Goal: Task Accomplishment & Management: Manage account settings

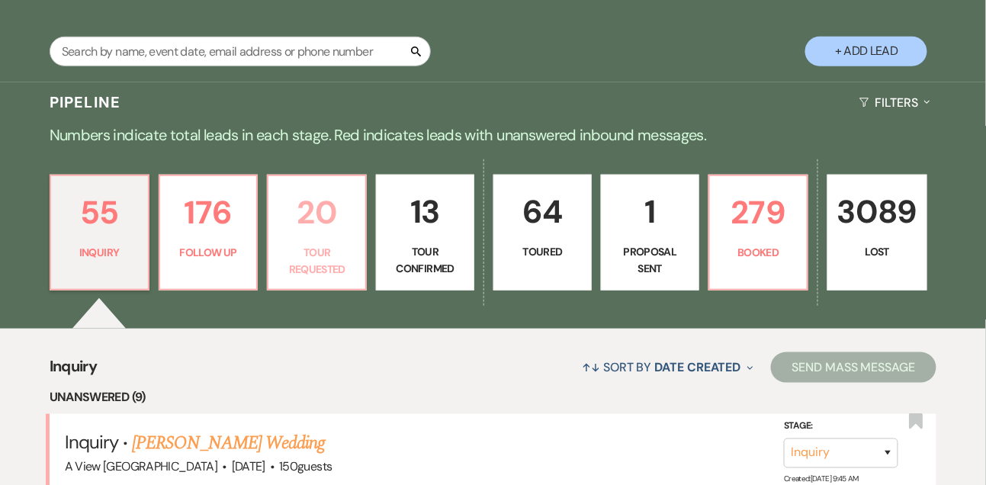
click at [293, 238] on p "20" at bounding box center [317, 212] width 79 height 51
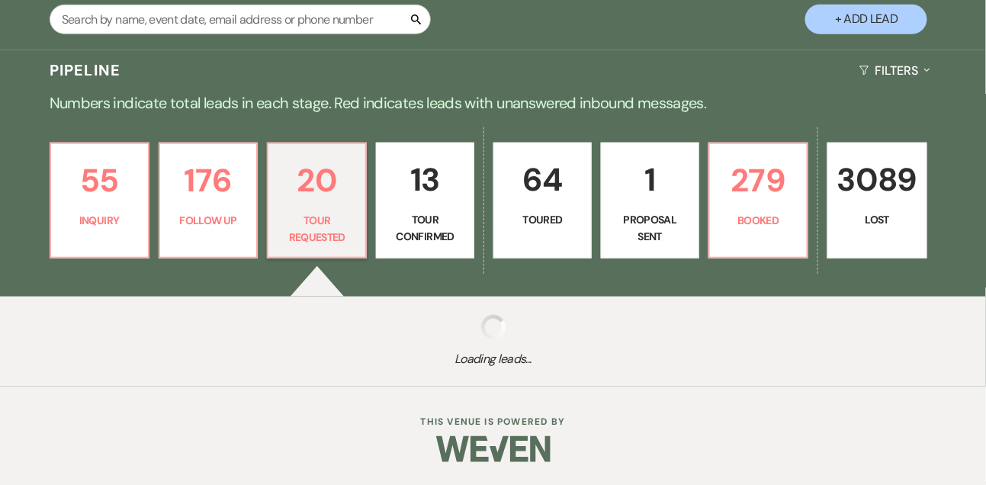
select select "2"
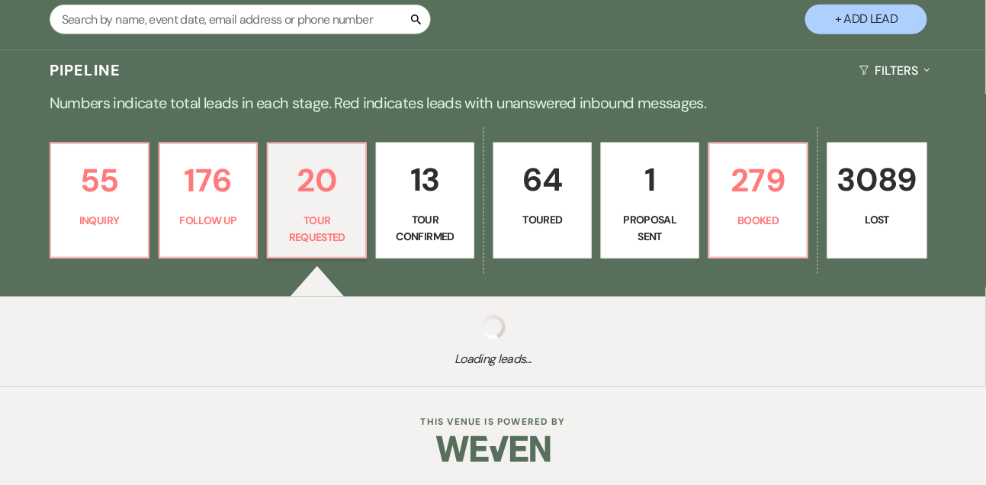
select select "2"
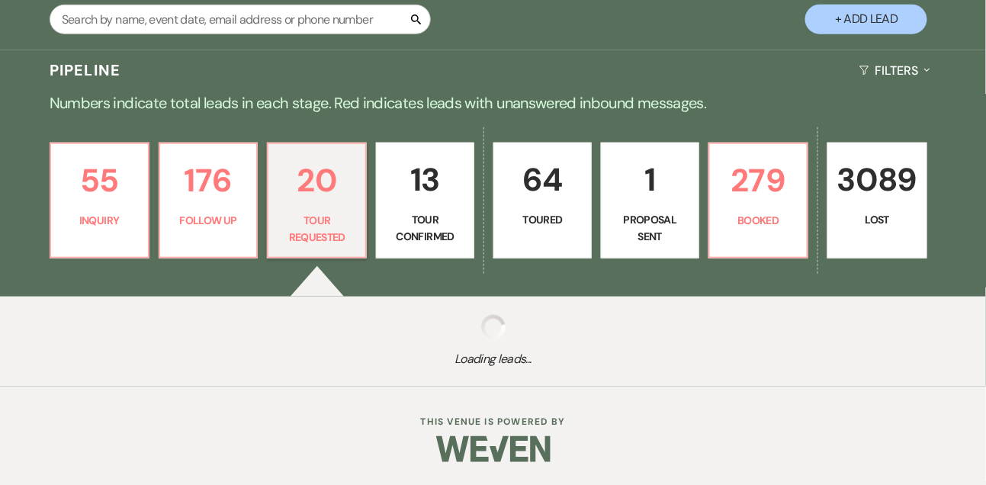
select select "2"
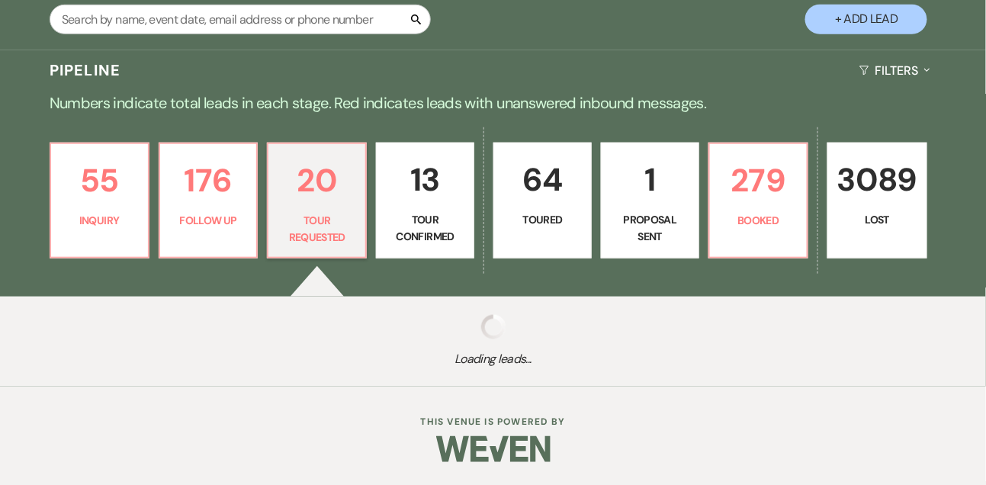
select select "2"
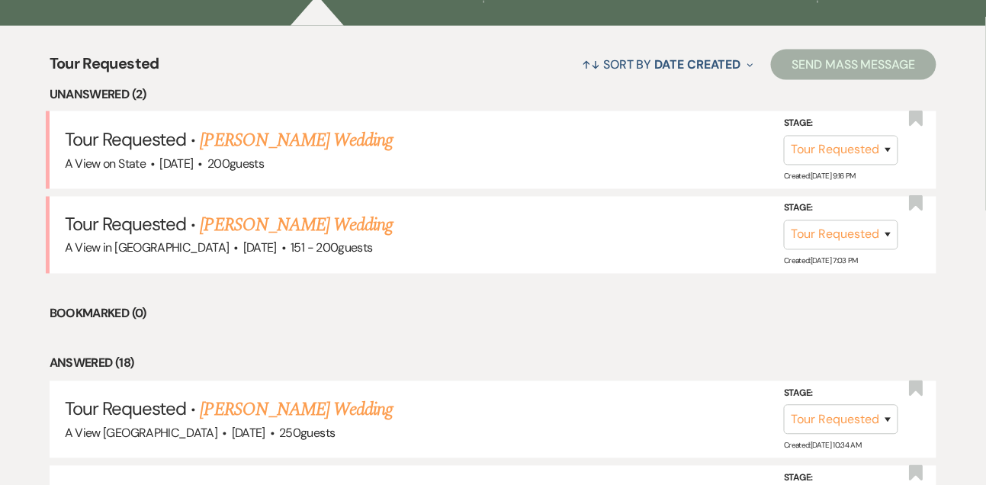
scroll to position [573, 0]
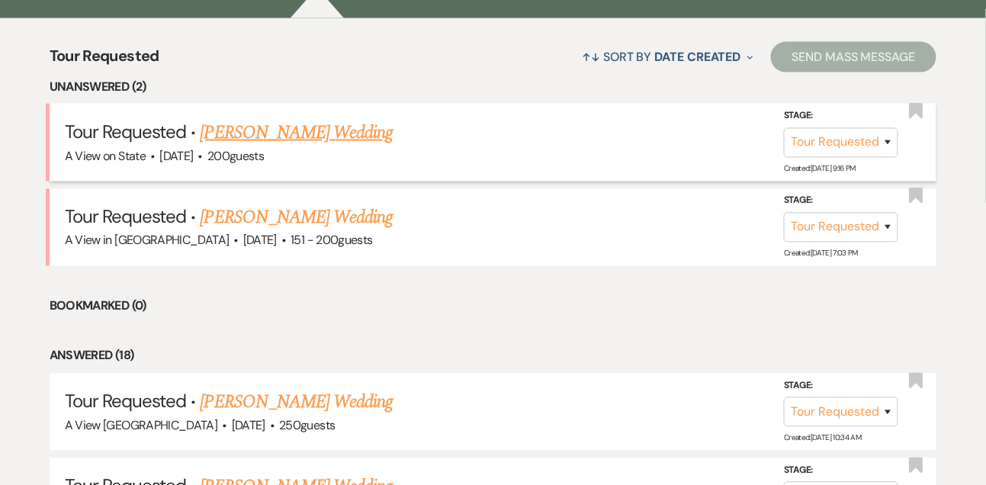
click at [316, 146] on link "[PERSON_NAME] Wedding" at bounding box center [297, 132] width 193 height 27
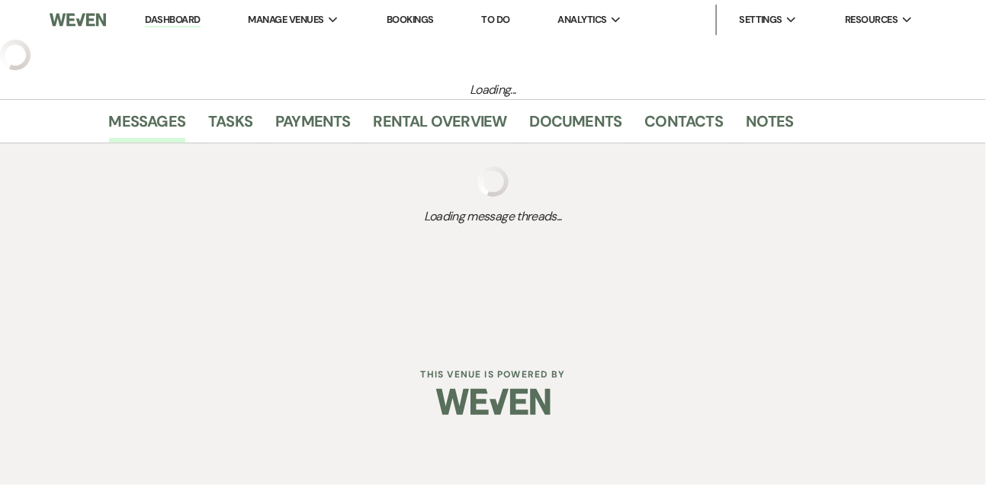
select select "2"
select select "5"
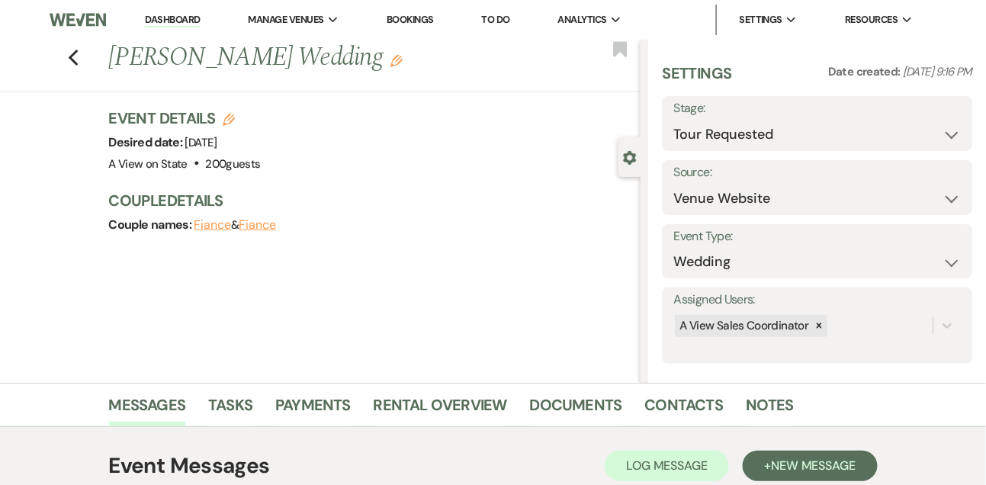
click at [180, 18] on link "Dashboard" at bounding box center [172, 20] width 55 height 14
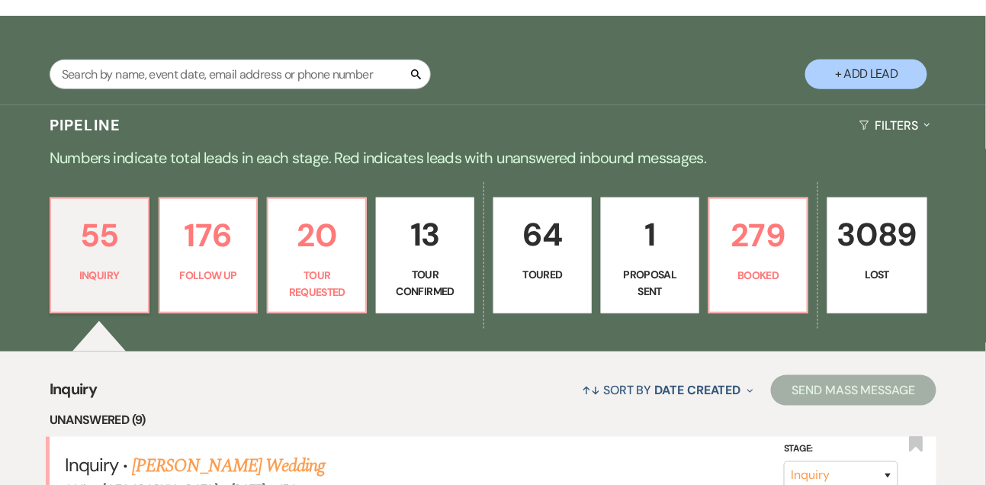
scroll to position [249, 0]
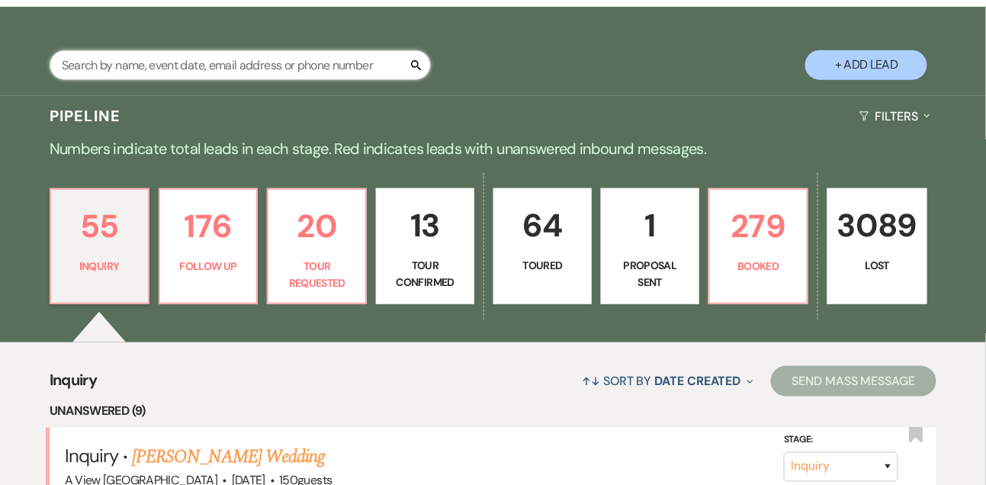
click at [168, 71] on input "text" at bounding box center [240, 65] width 381 height 30
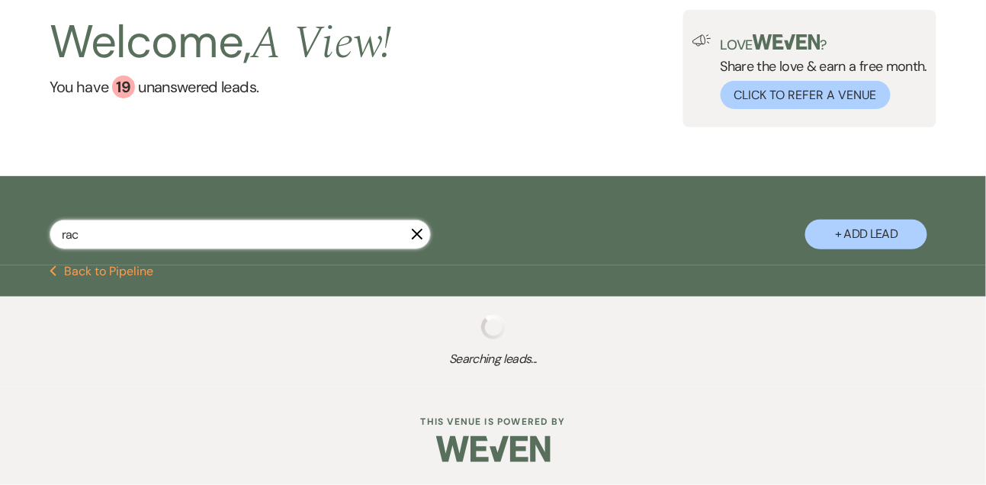
scroll to position [92, 0]
type input "[PERSON_NAME]"
select select "9"
select select "5"
select select "8"
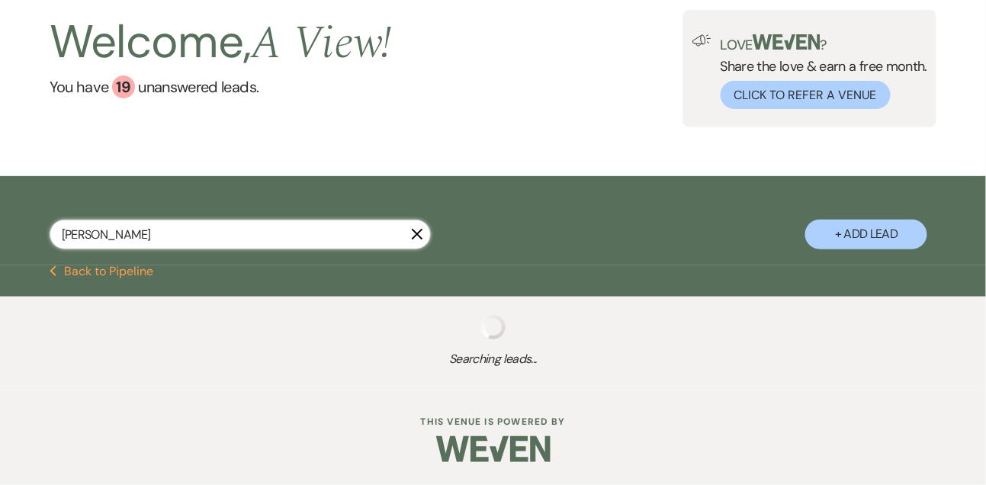
select select "4"
select select "2"
select select "9"
select select "5"
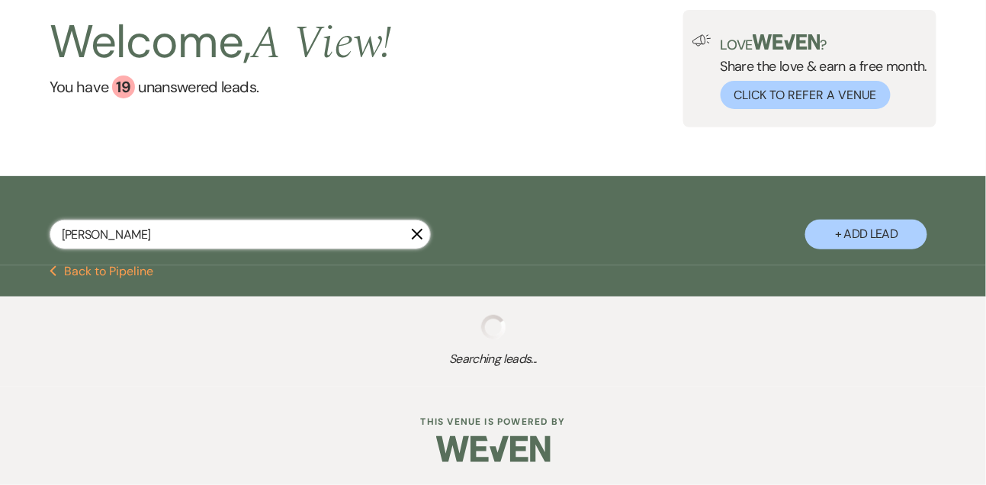
select select "8"
select select "4"
select select "8"
select select "4"
select select "9"
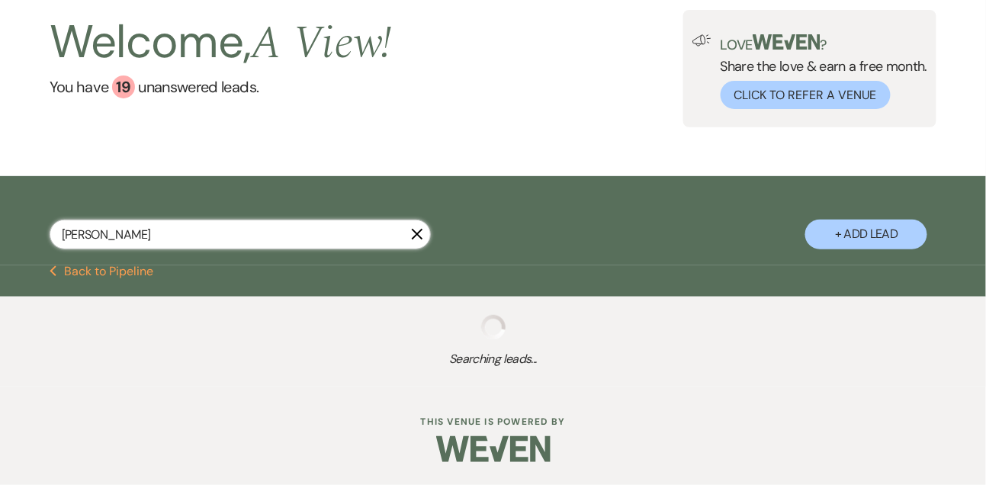
select select "8"
select select "6"
select select "8"
select select "5"
select select "8"
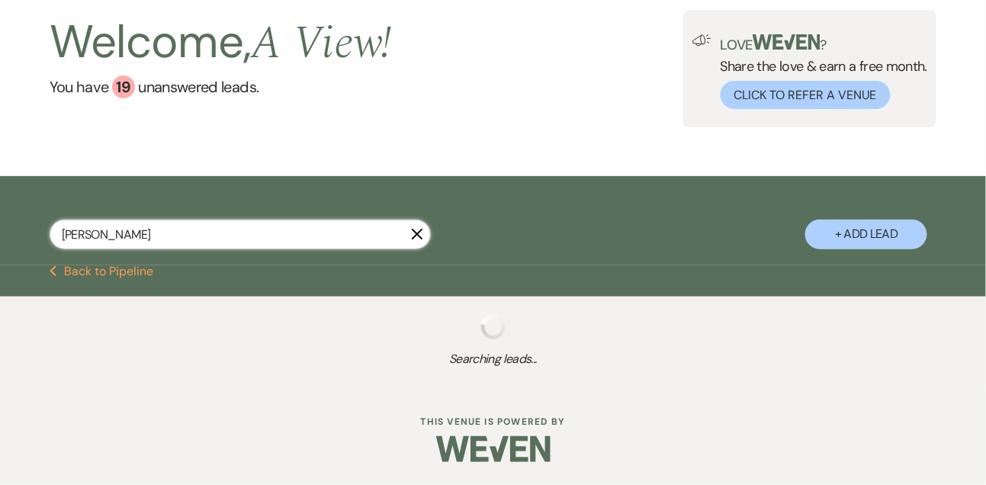
select select "5"
select select "8"
select select "4"
select select "8"
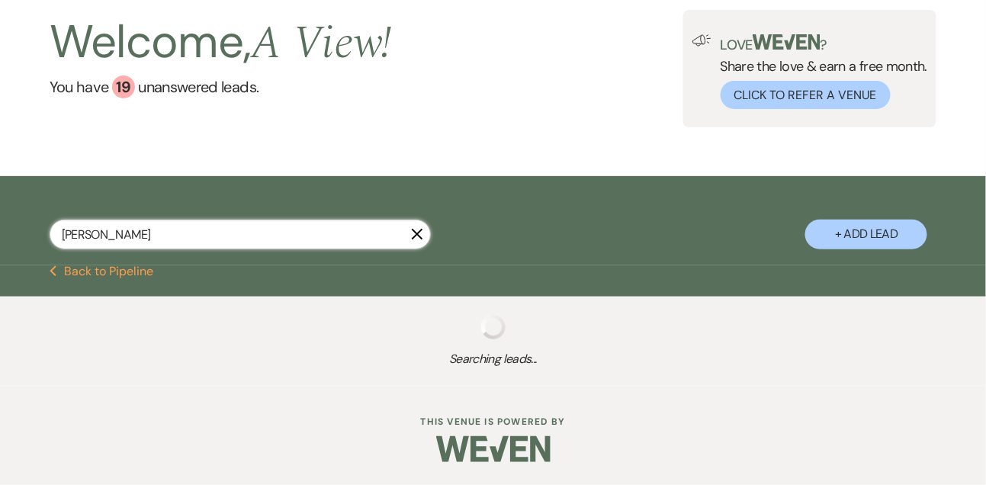
select select "4"
select select "8"
select select "5"
select select "8"
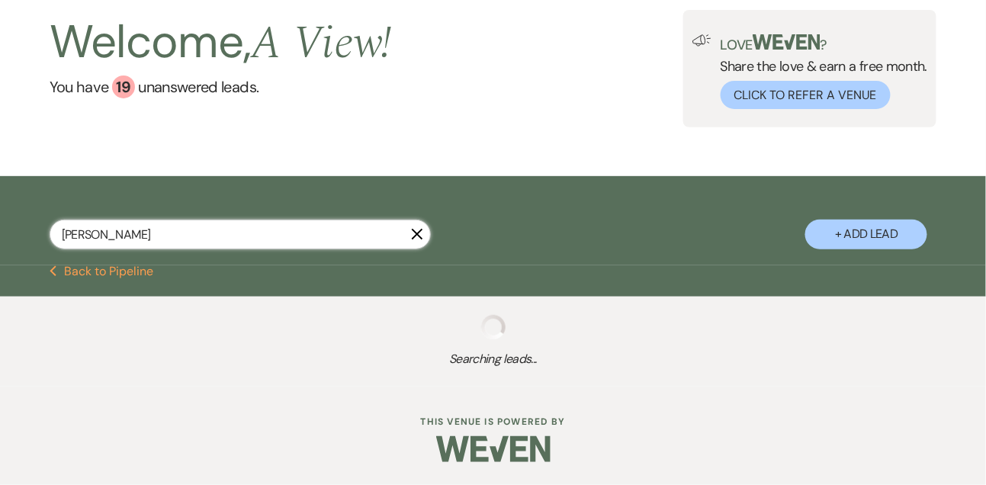
select select "5"
select select "8"
select select "4"
select select "8"
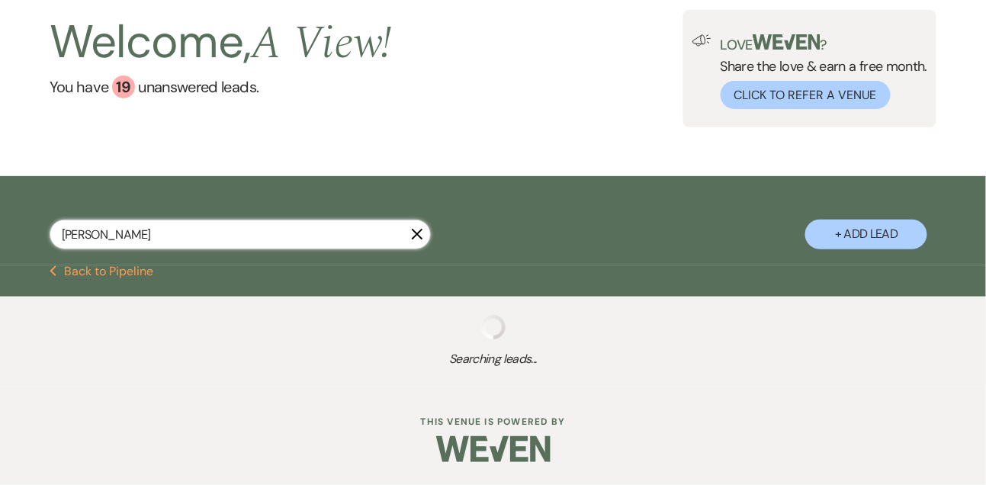
select select "6"
select select "8"
select select "6"
select select "8"
select select "4"
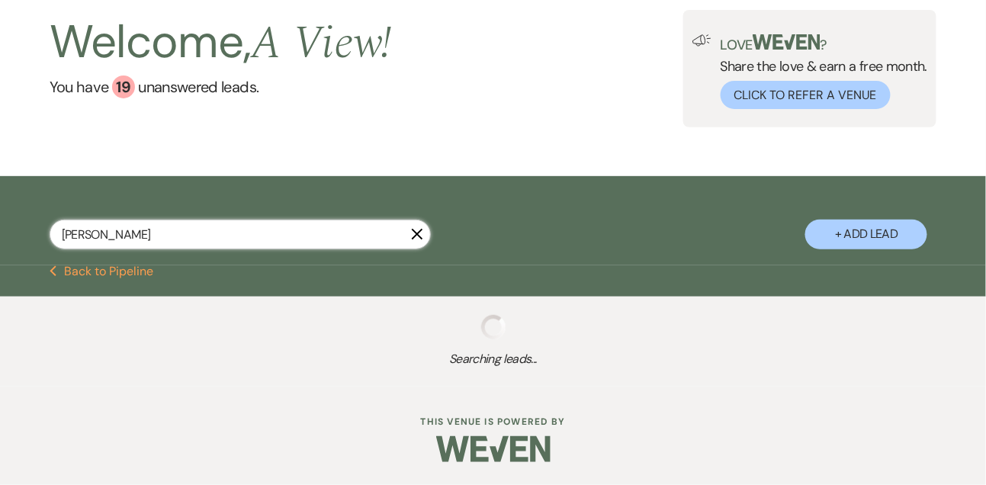
select select "8"
select select "4"
select select "8"
select select "4"
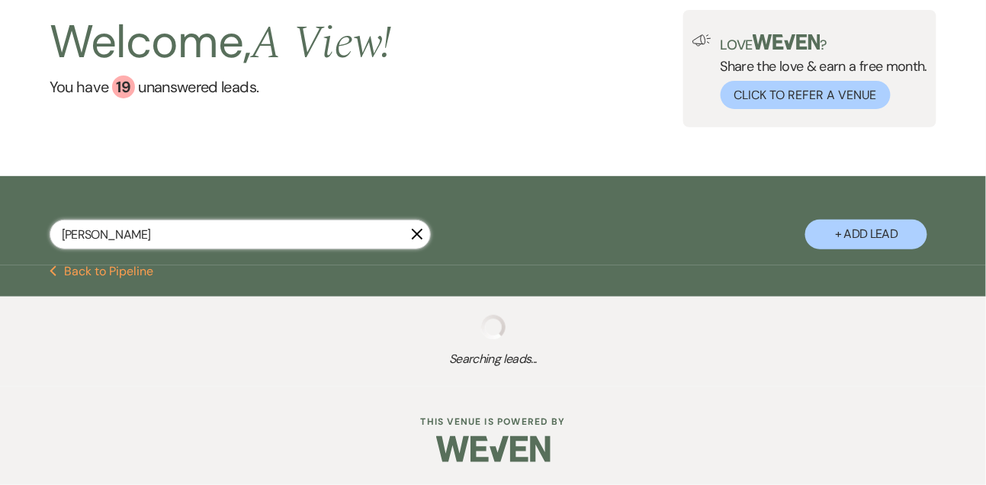
select select "8"
select select "4"
select select "8"
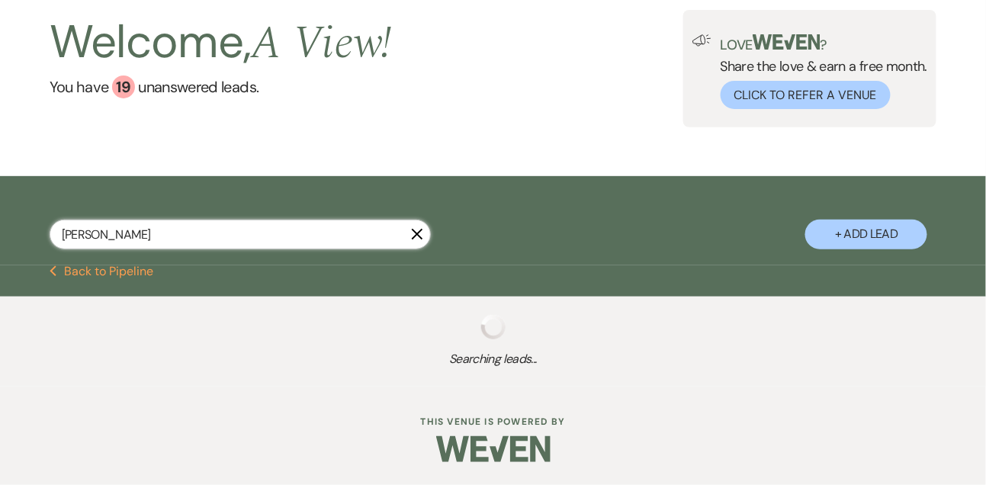
select select "8"
select select "7"
select select "8"
select select "4"
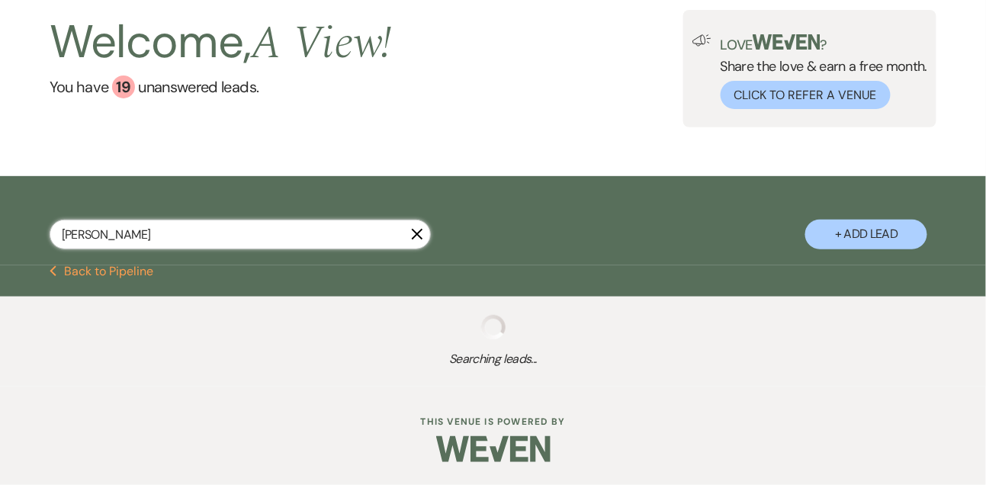
select select "8"
select select "4"
select select "8"
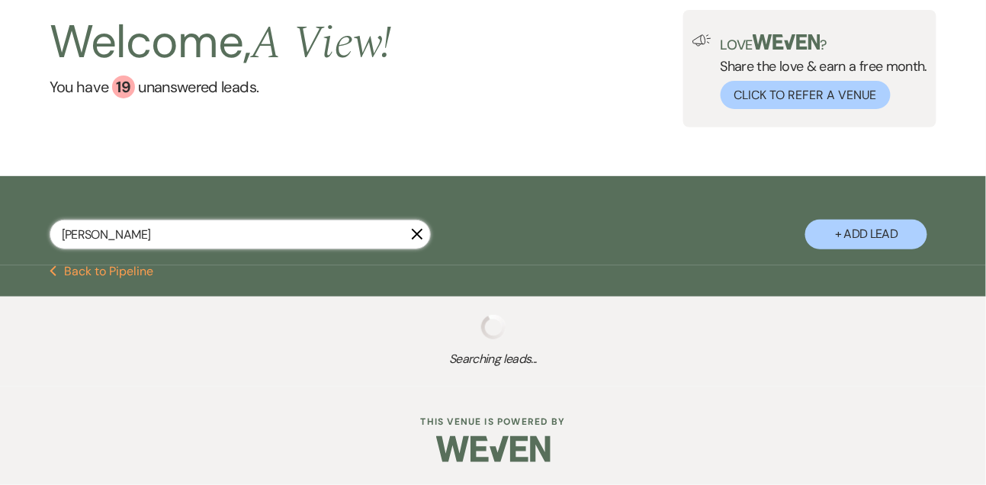
select select "8"
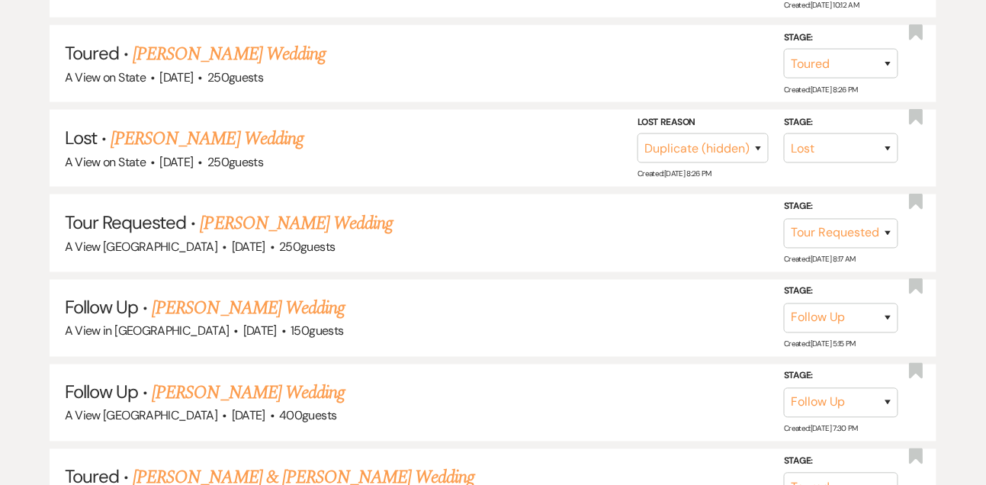
scroll to position [464, 0]
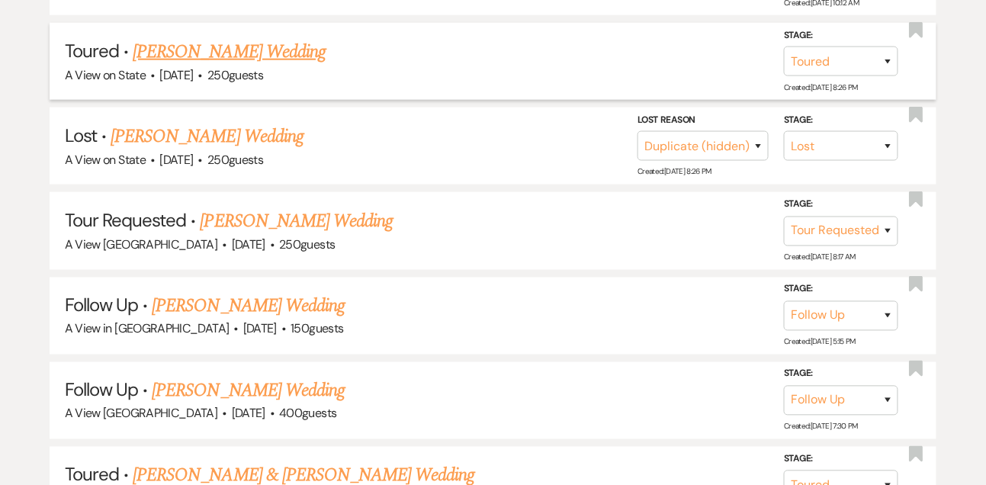
type input "[PERSON_NAME]"
click at [217, 66] on link "[PERSON_NAME] Wedding" at bounding box center [229, 51] width 193 height 27
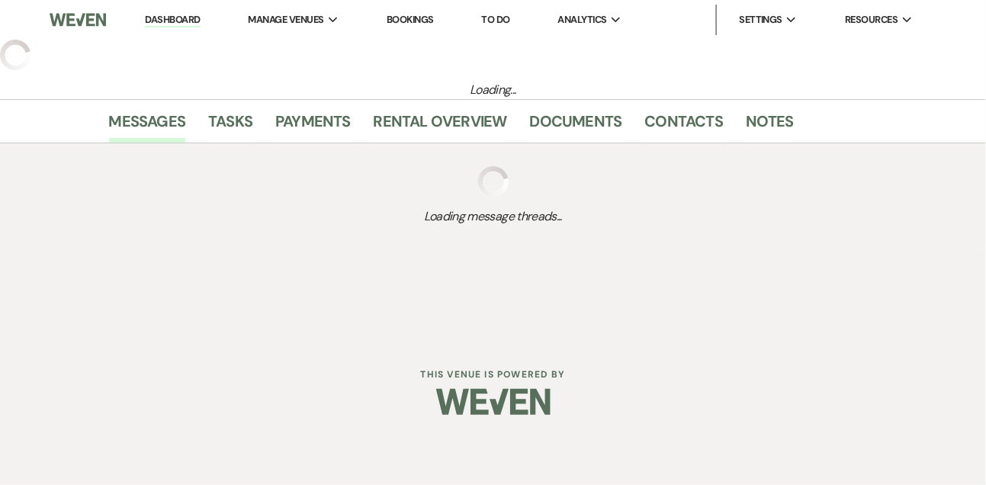
select select "5"
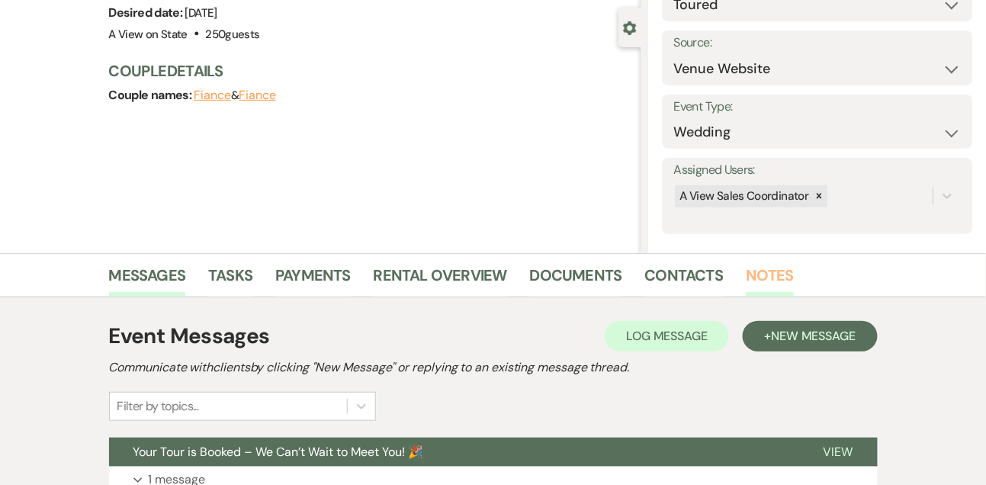
click at [746, 274] on link "Notes" at bounding box center [770, 280] width 48 height 34
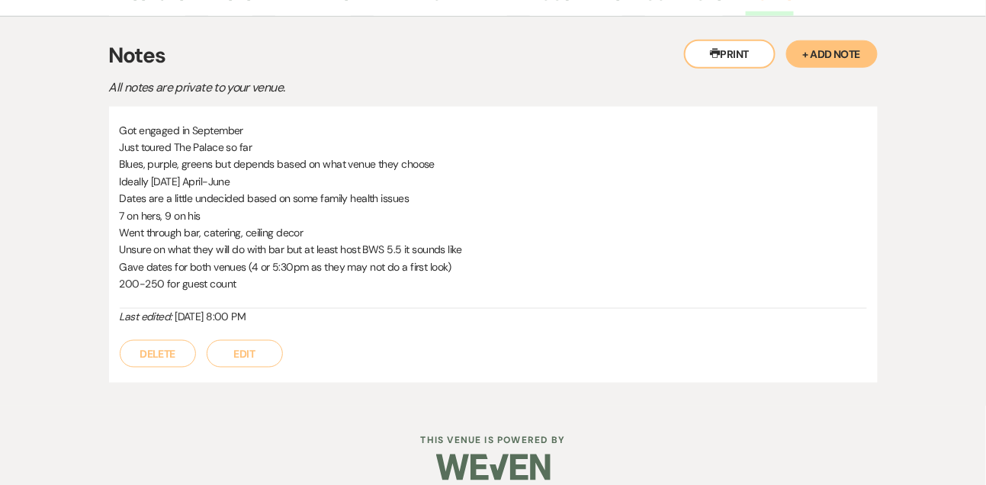
scroll to position [412, 0]
